Goal: Task Accomplishment & Management: Use online tool/utility

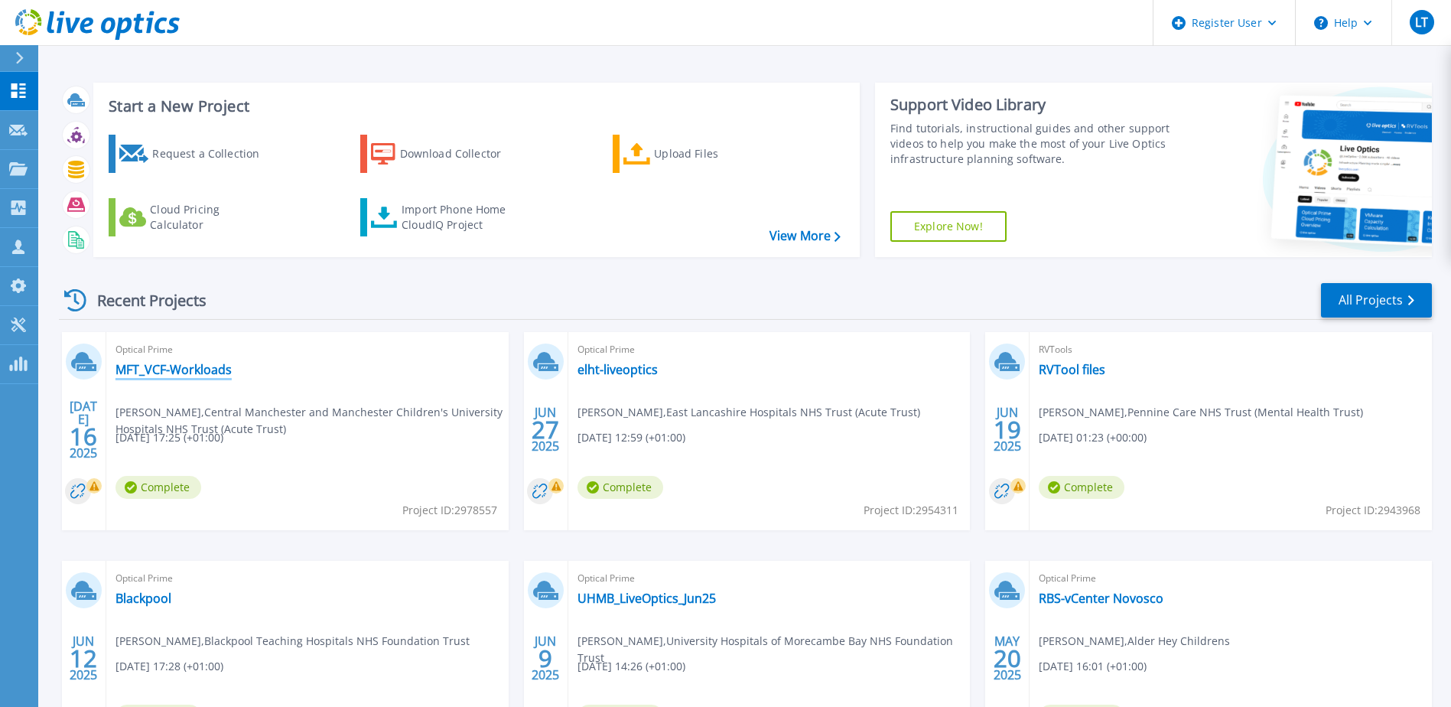
click at [213, 370] on link "MFT_VCF-Workloads" at bounding box center [174, 369] width 116 height 15
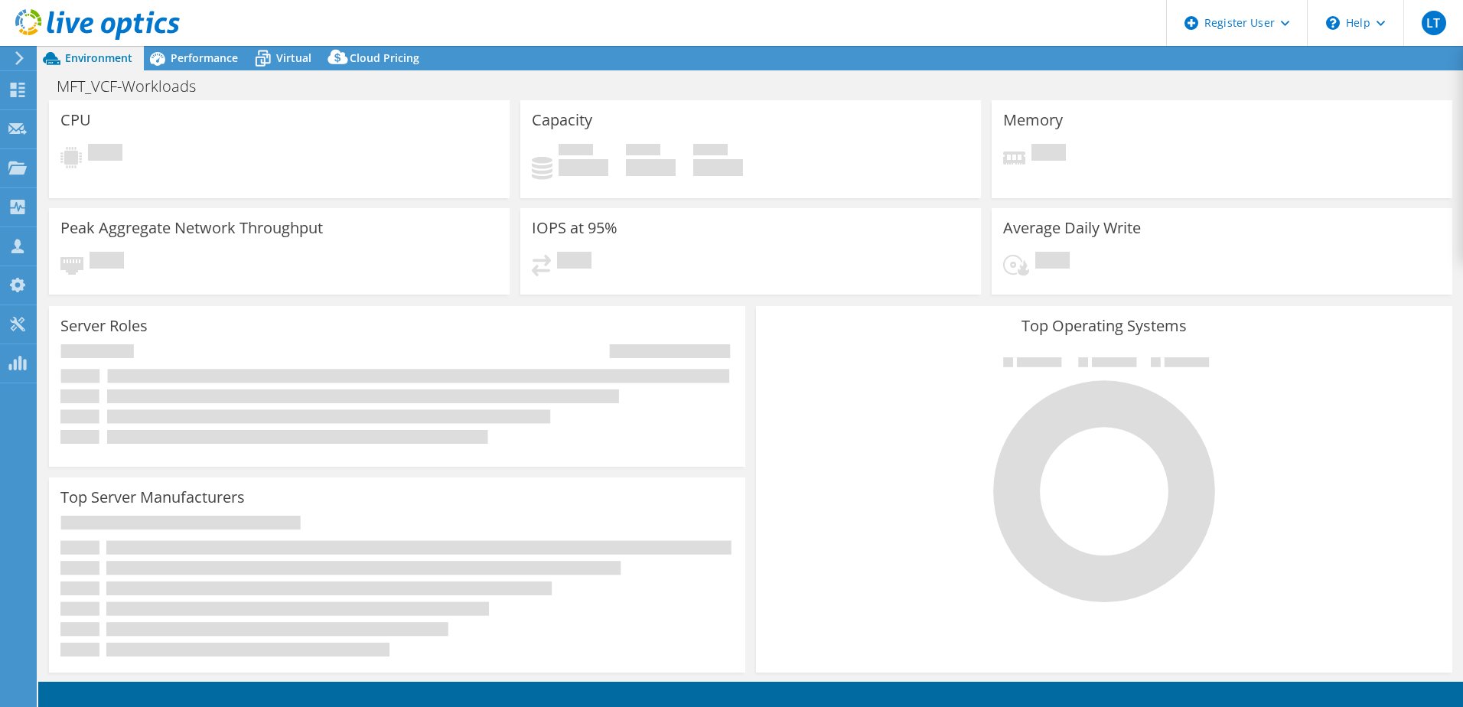
select select "USD"
select select "EULondon"
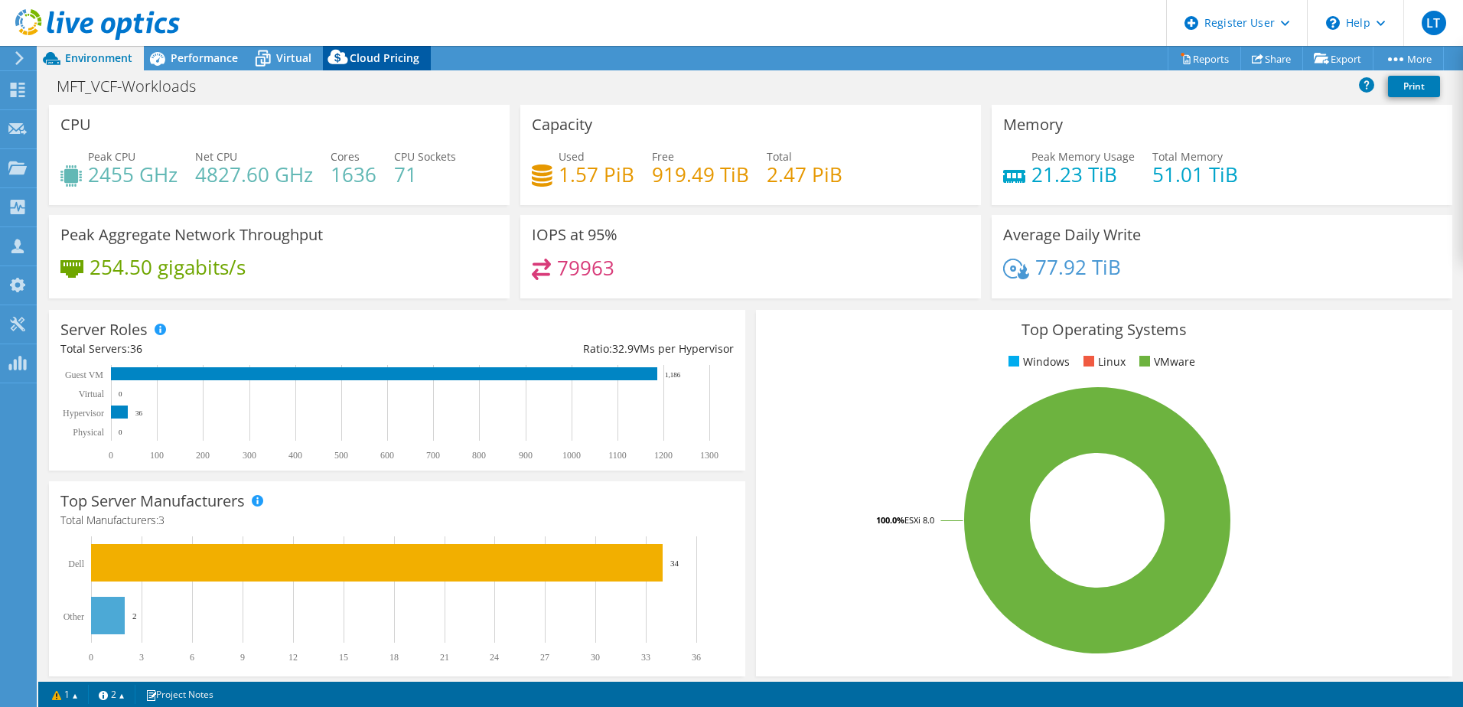
click at [376, 53] on span "Cloud Pricing" at bounding box center [385, 57] width 70 height 15
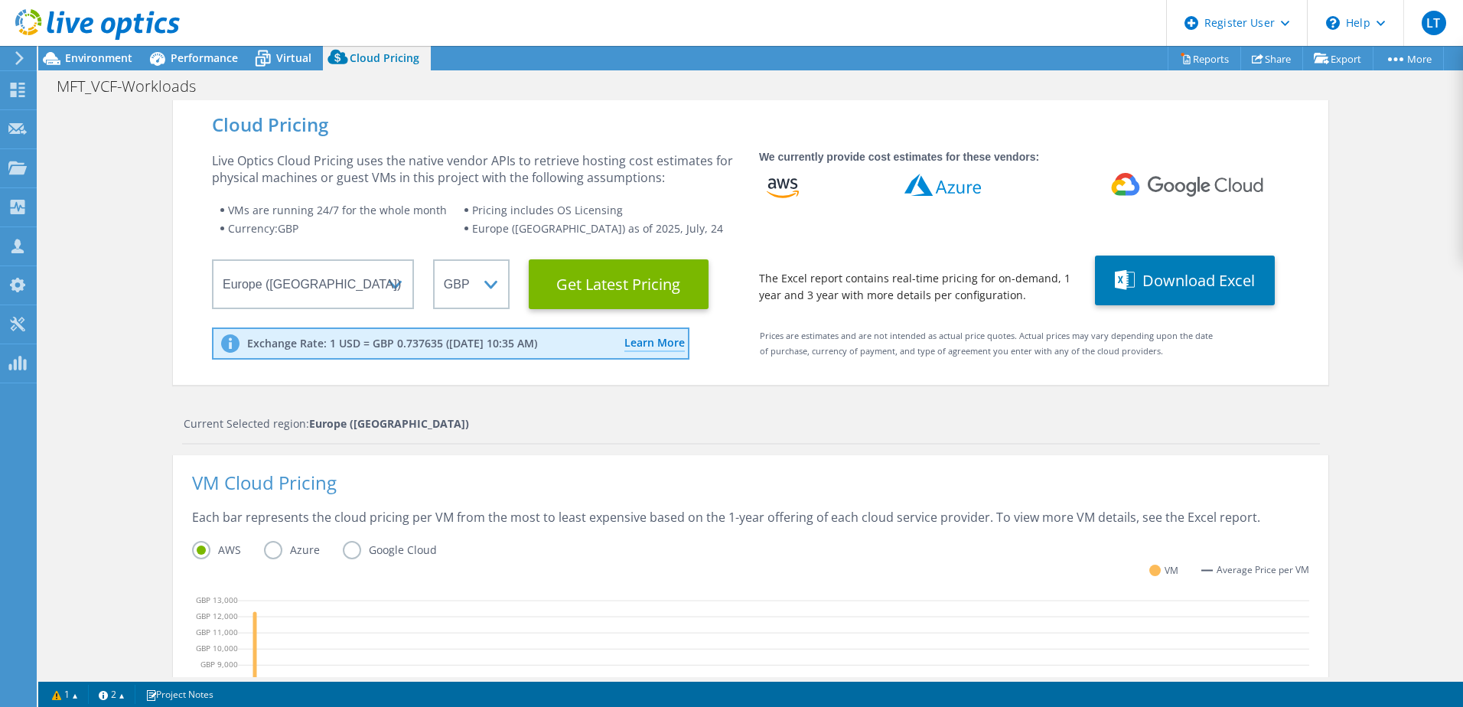
scroll to position [153, 0]
click at [159, 404] on div "Cloud Pricing Live Optics Cloud Pricing uses the native vendor APIs to retrieve…" at bounding box center [750, 621] width 1425 height 1042
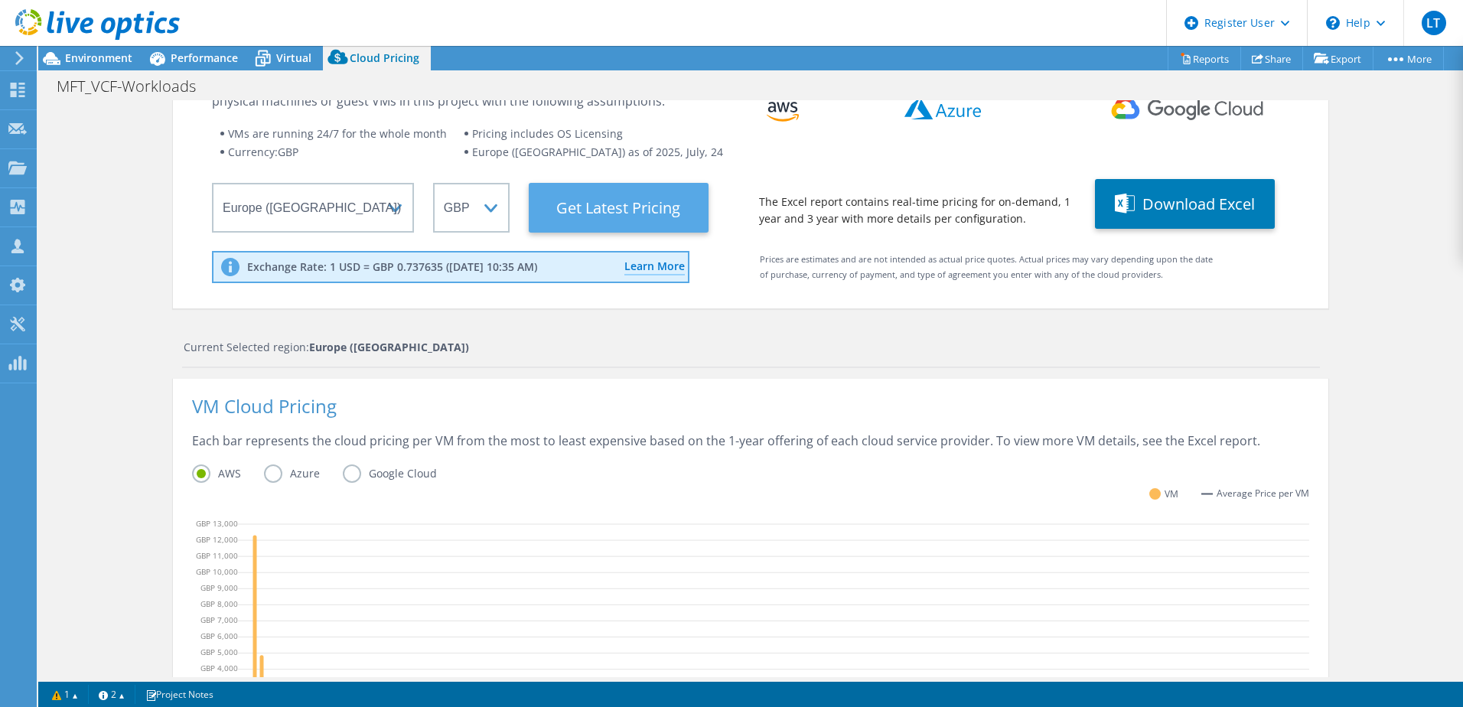
click at [555, 213] on Latest "Get Latest Pricing" at bounding box center [619, 208] width 180 height 50
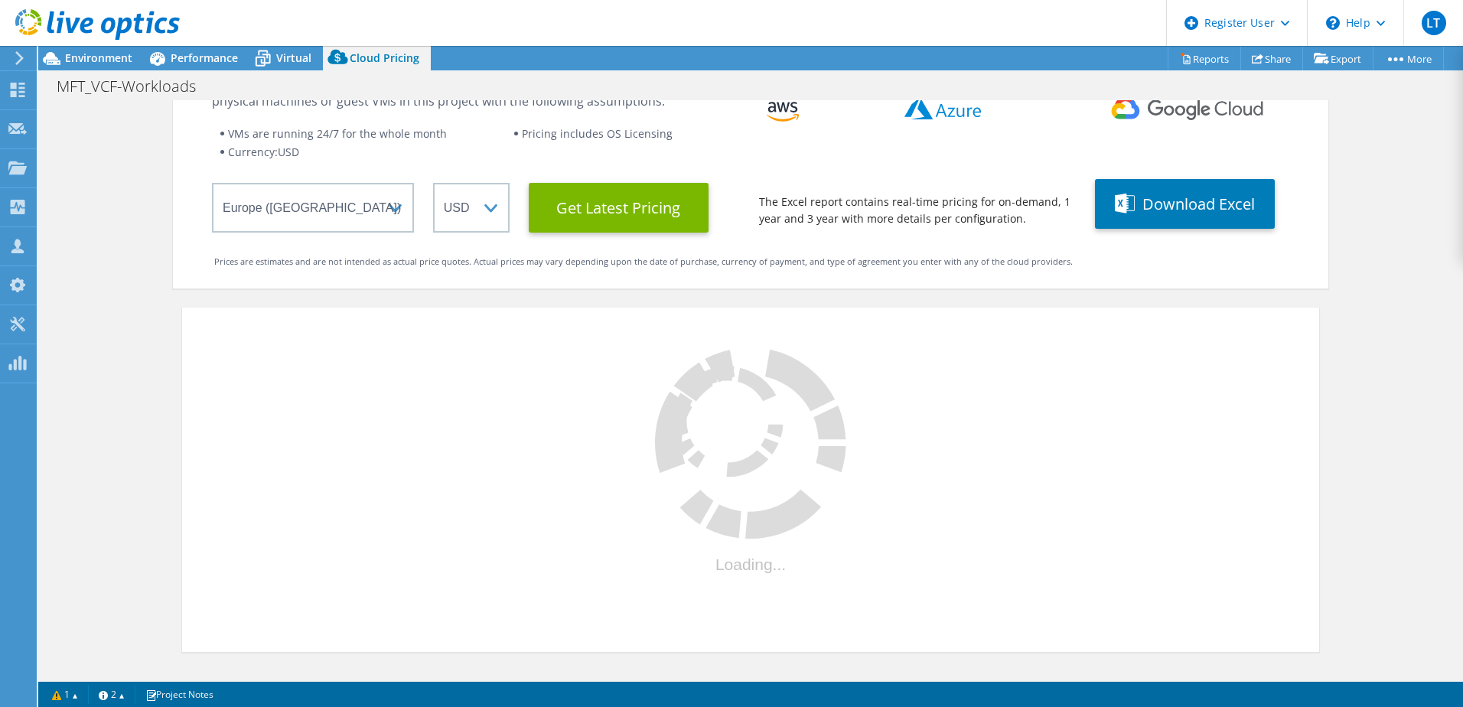
select select "GBP"
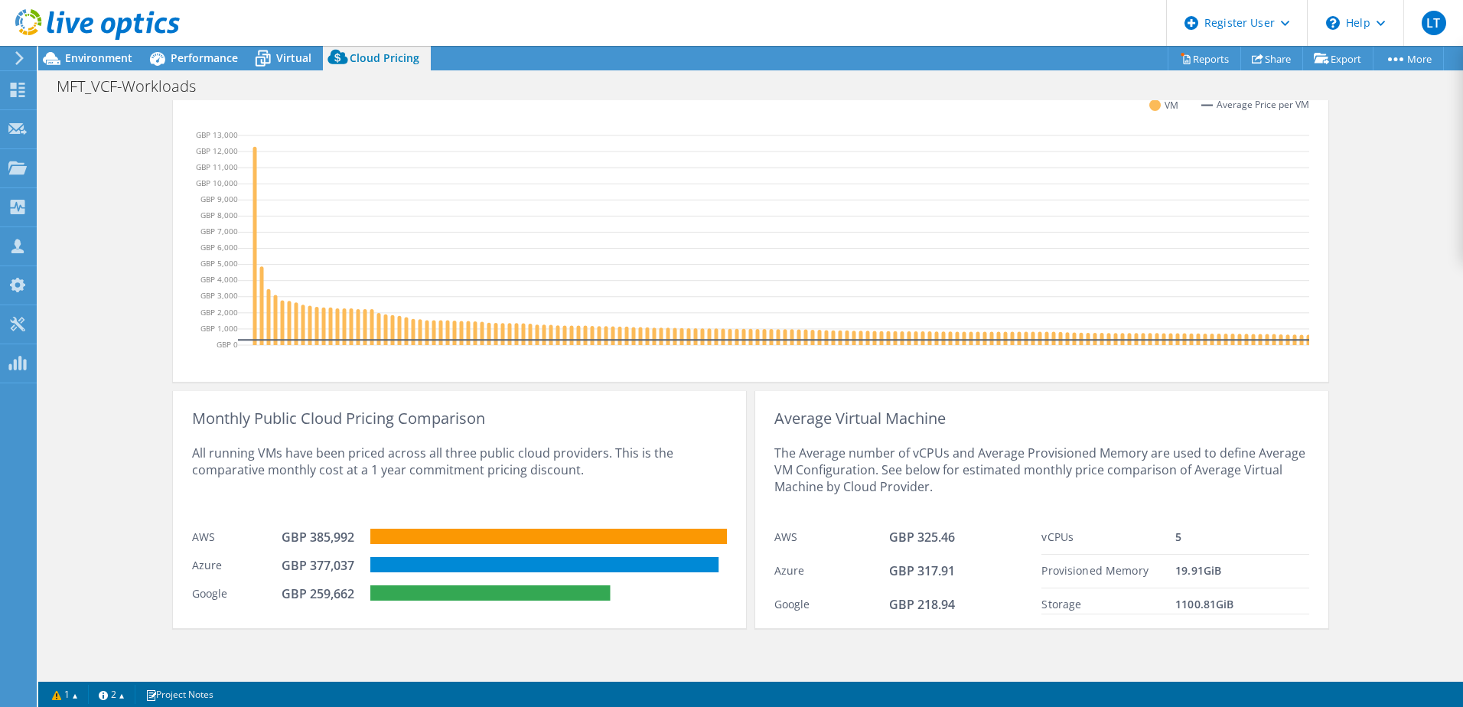
scroll to position [477, 0]
